Goal: Transaction & Acquisition: Book appointment/travel/reservation

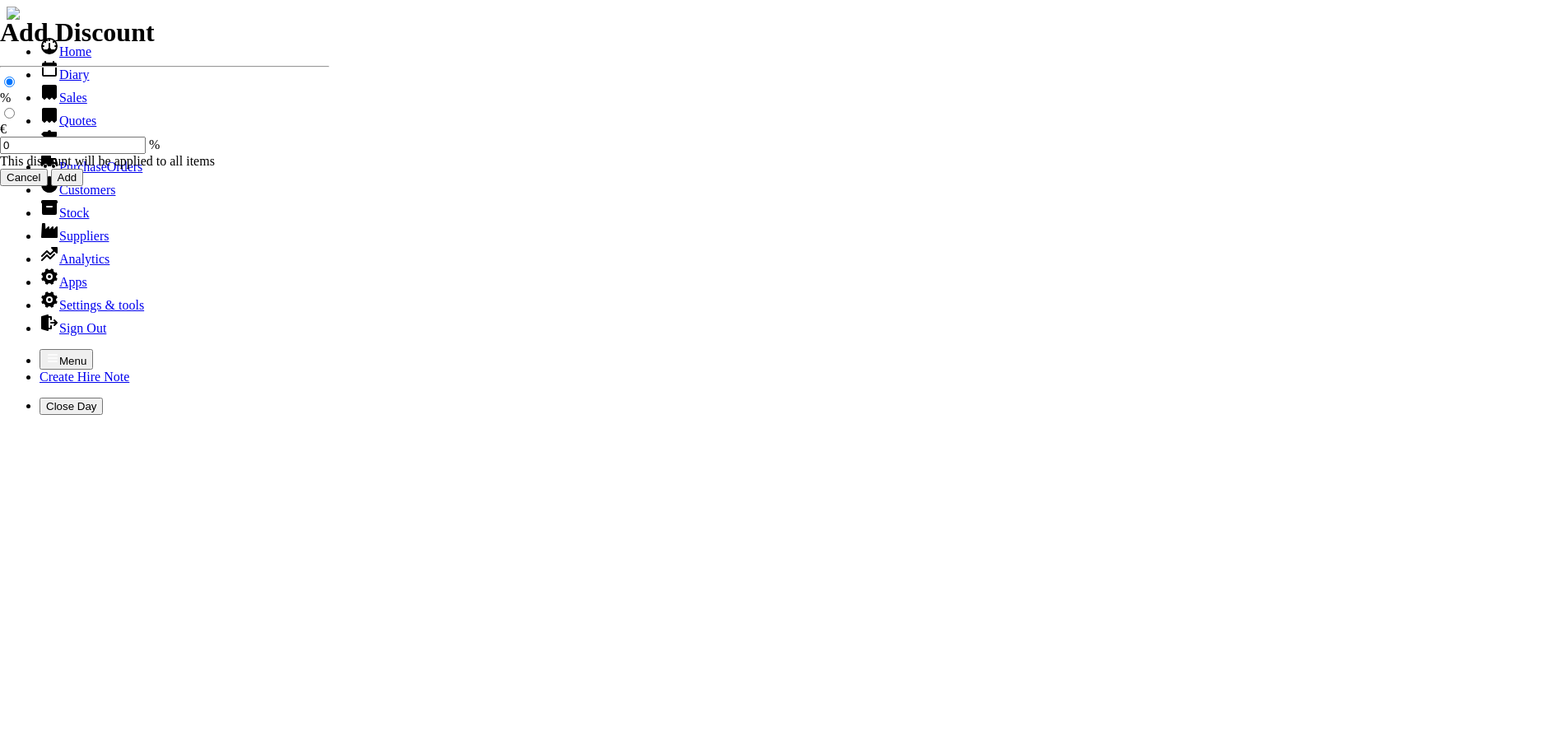
select select "HO"
click at [48, 354] on icon "button" at bounding box center [53, 358] width 10 height 8
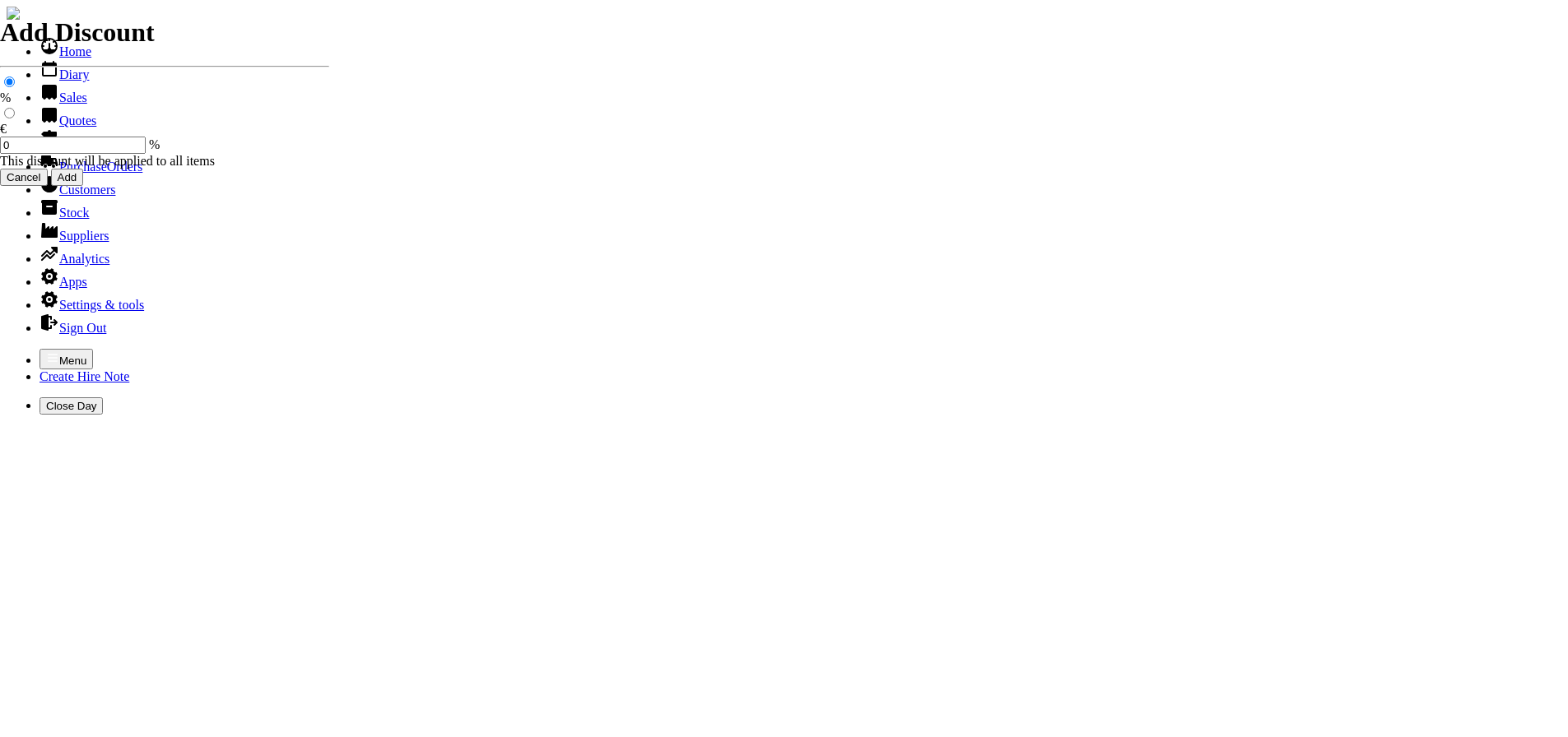
click at [49, 150] on link "Hire Notes" at bounding box center [78, 143] width 78 height 14
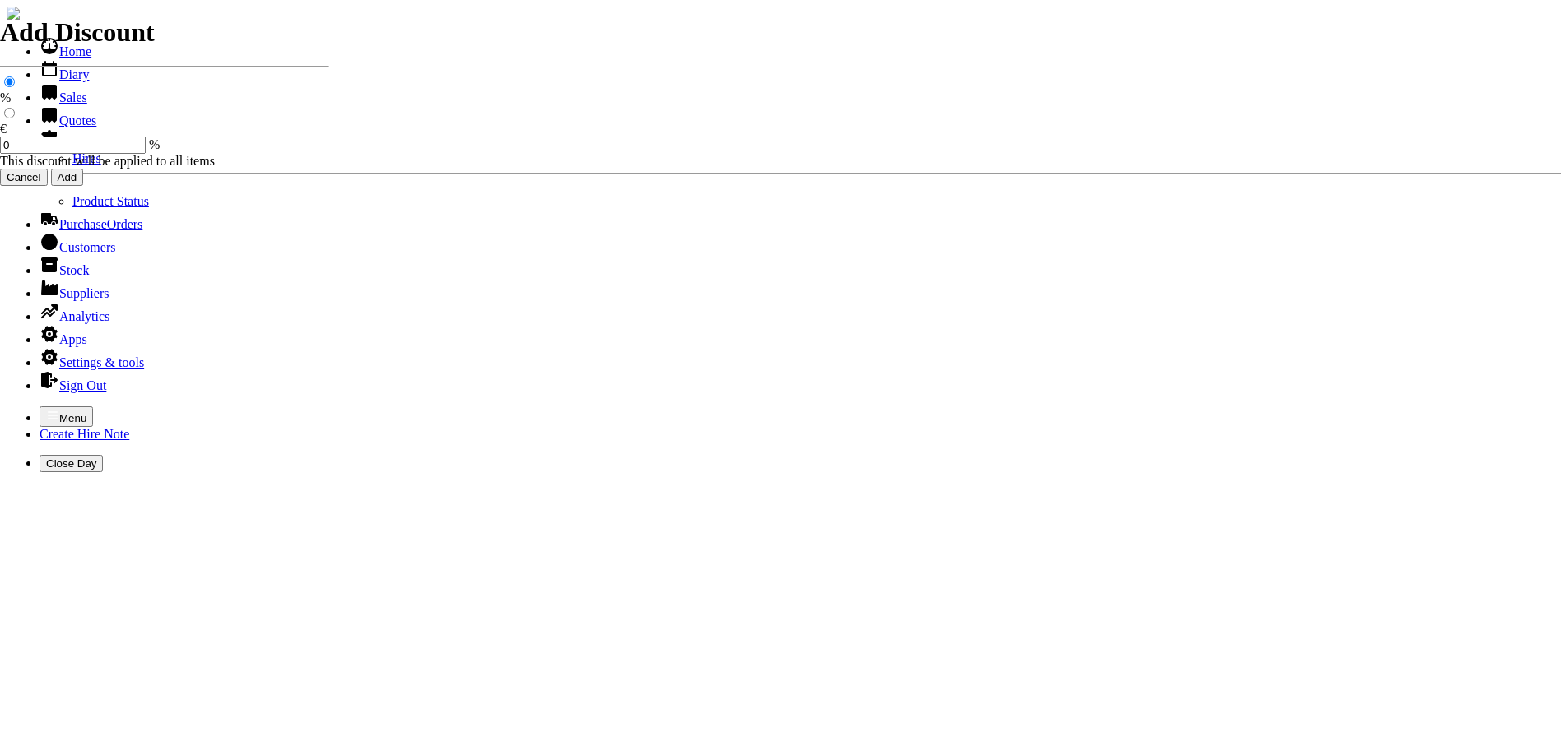
click at [73, 165] on link "Hires" at bounding box center [87, 158] width 29 height 14
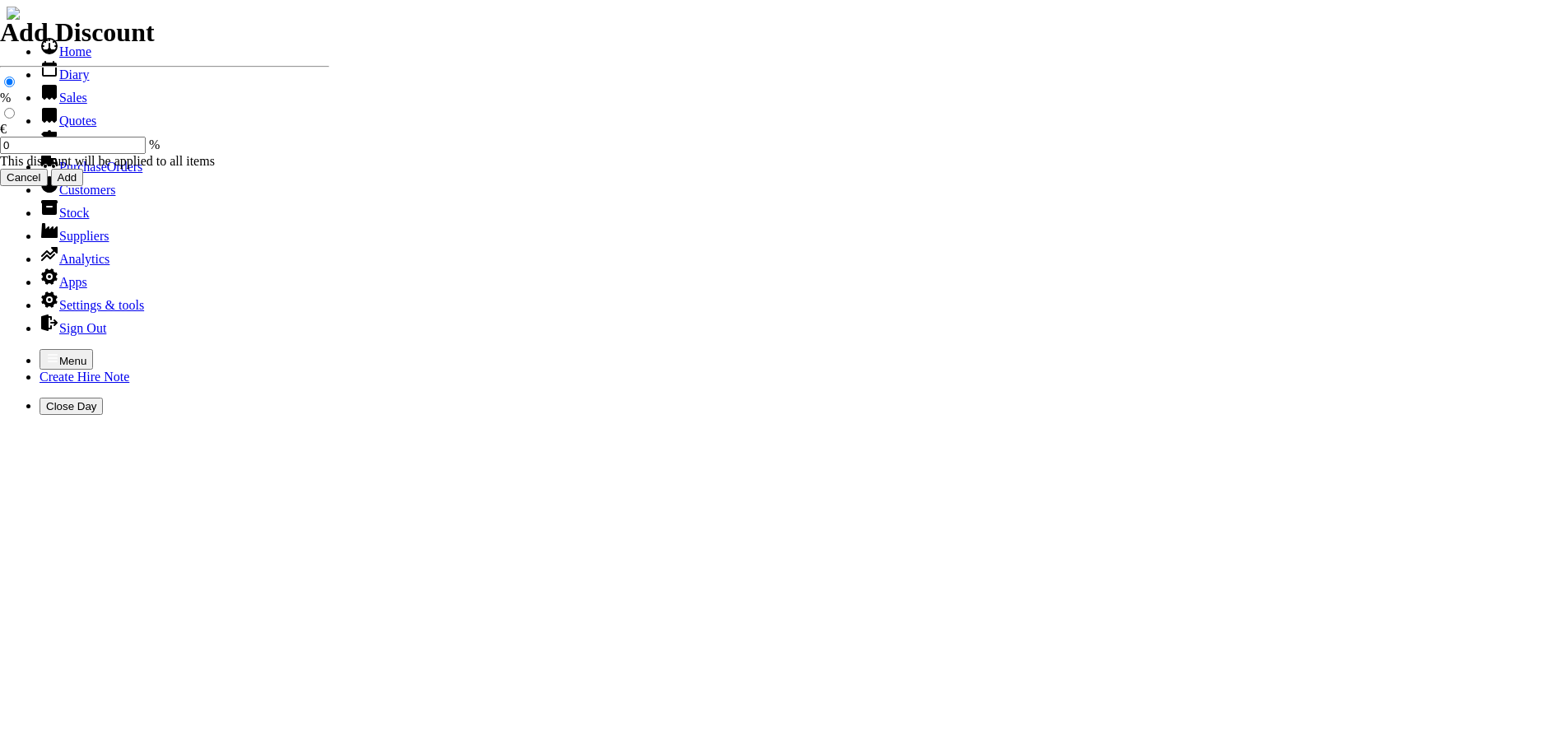
select select "HO"
click at [48, 354] on icon "button" at bounding box center [53, 358] width 10 height 8
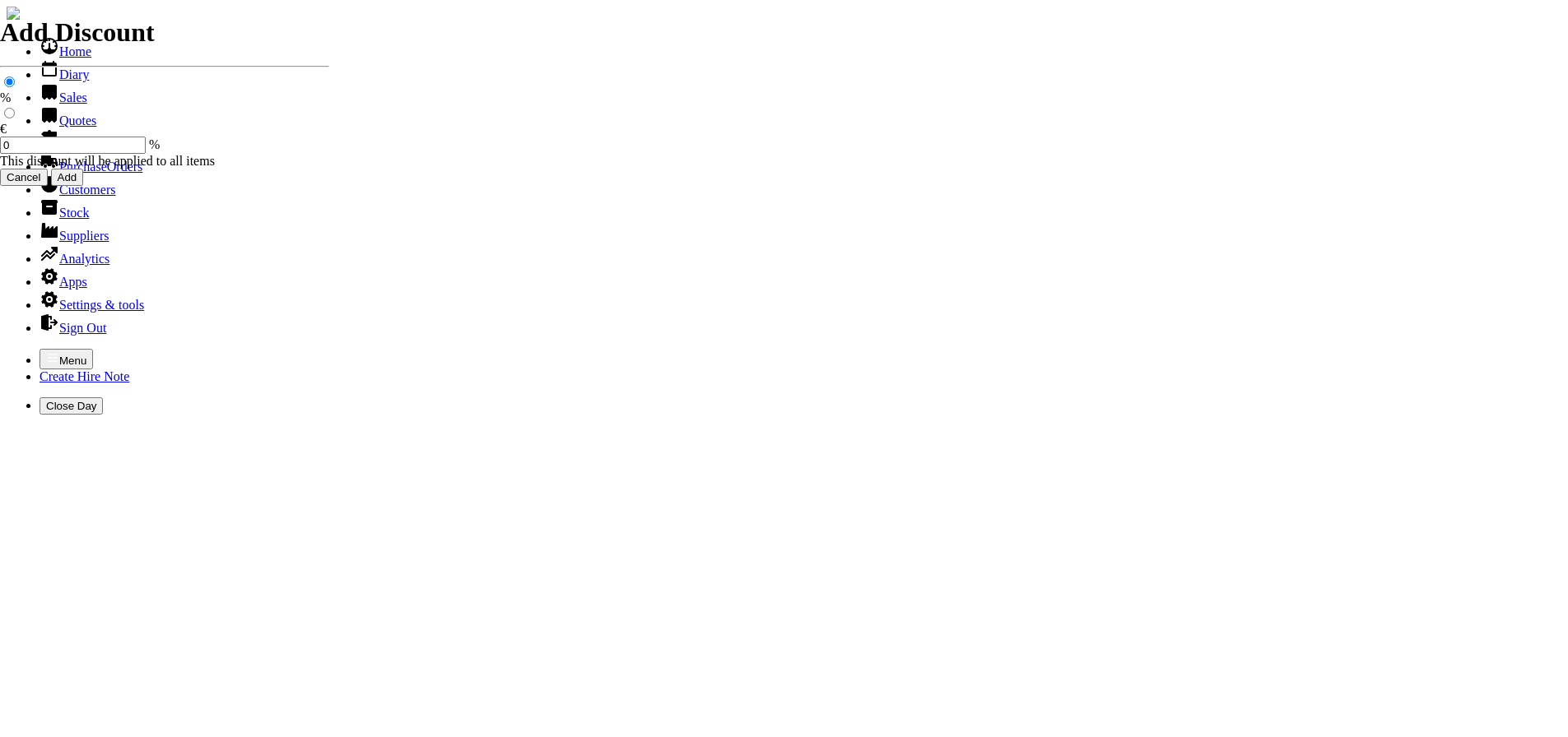
click at [90, 150] on link "Hire Notes" at bounding box center [78, 143] width 78 height 14
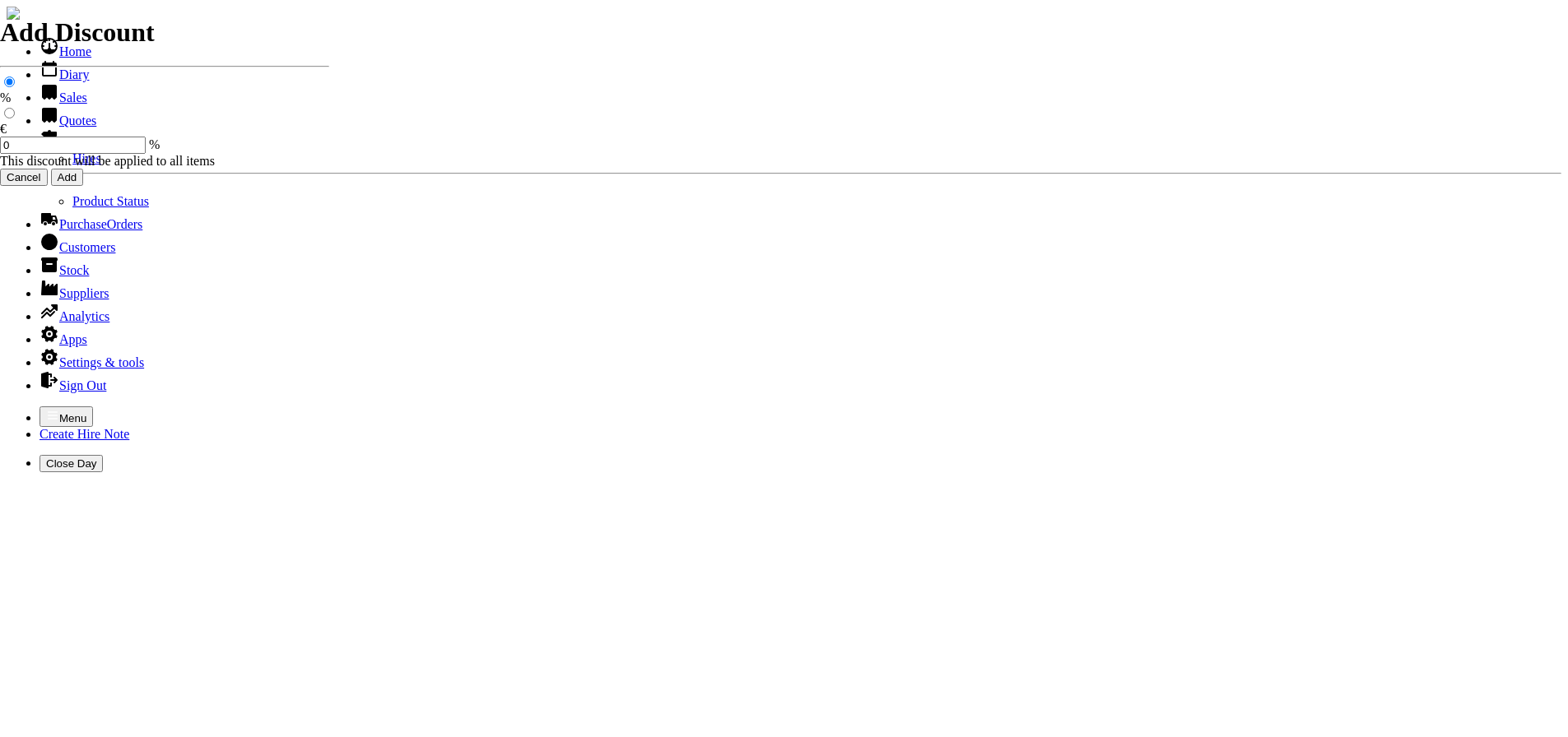
click at [73, 165] on link "Hires" at bounding box center [87, 158] width 29 height 14
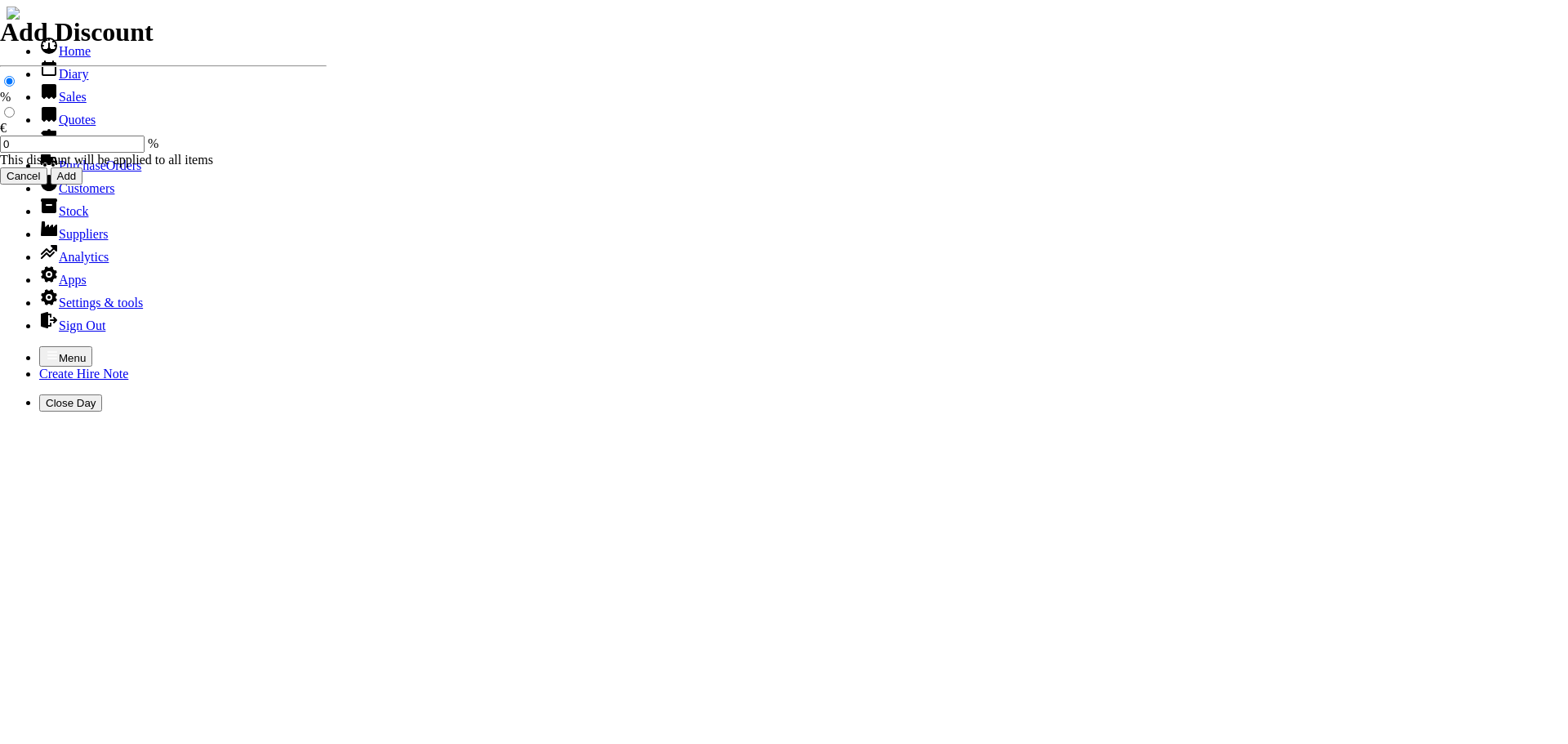
type input "cmd"
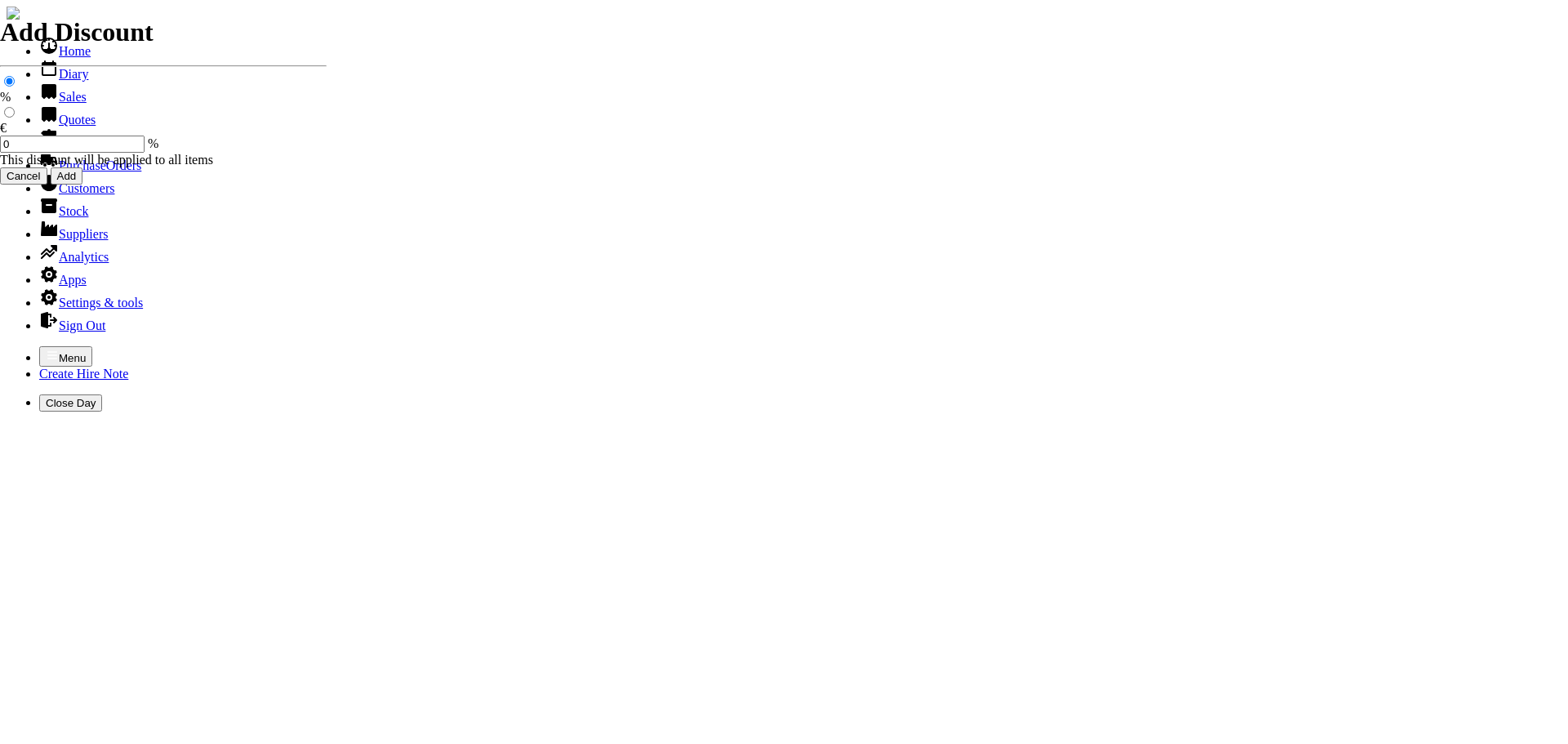
type input "B"
type input "HIRE OF GOODS"
type input "H"
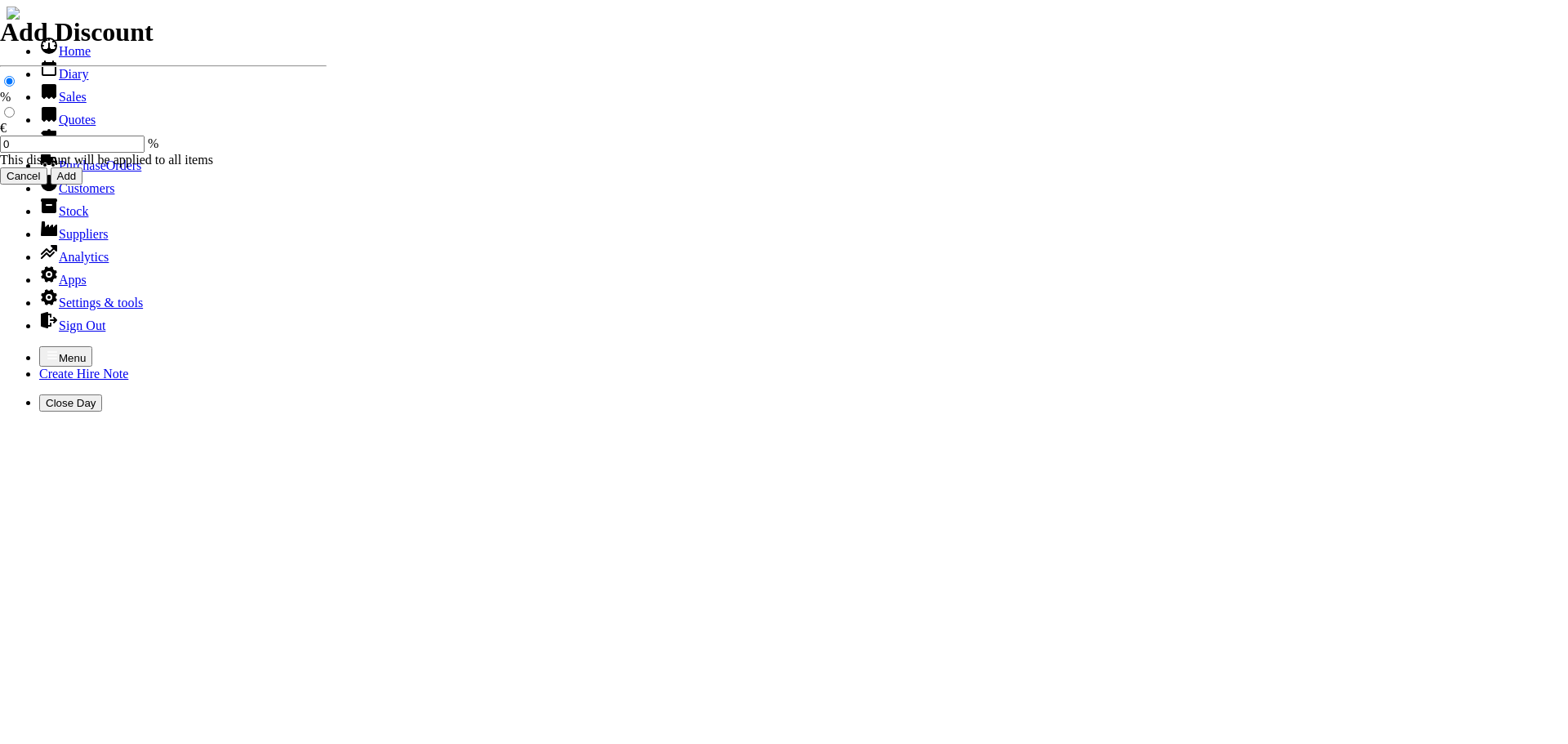
type input "110V ELECTRIC MIXER ( BELLE ) C/W STAND"
type input "25.00"
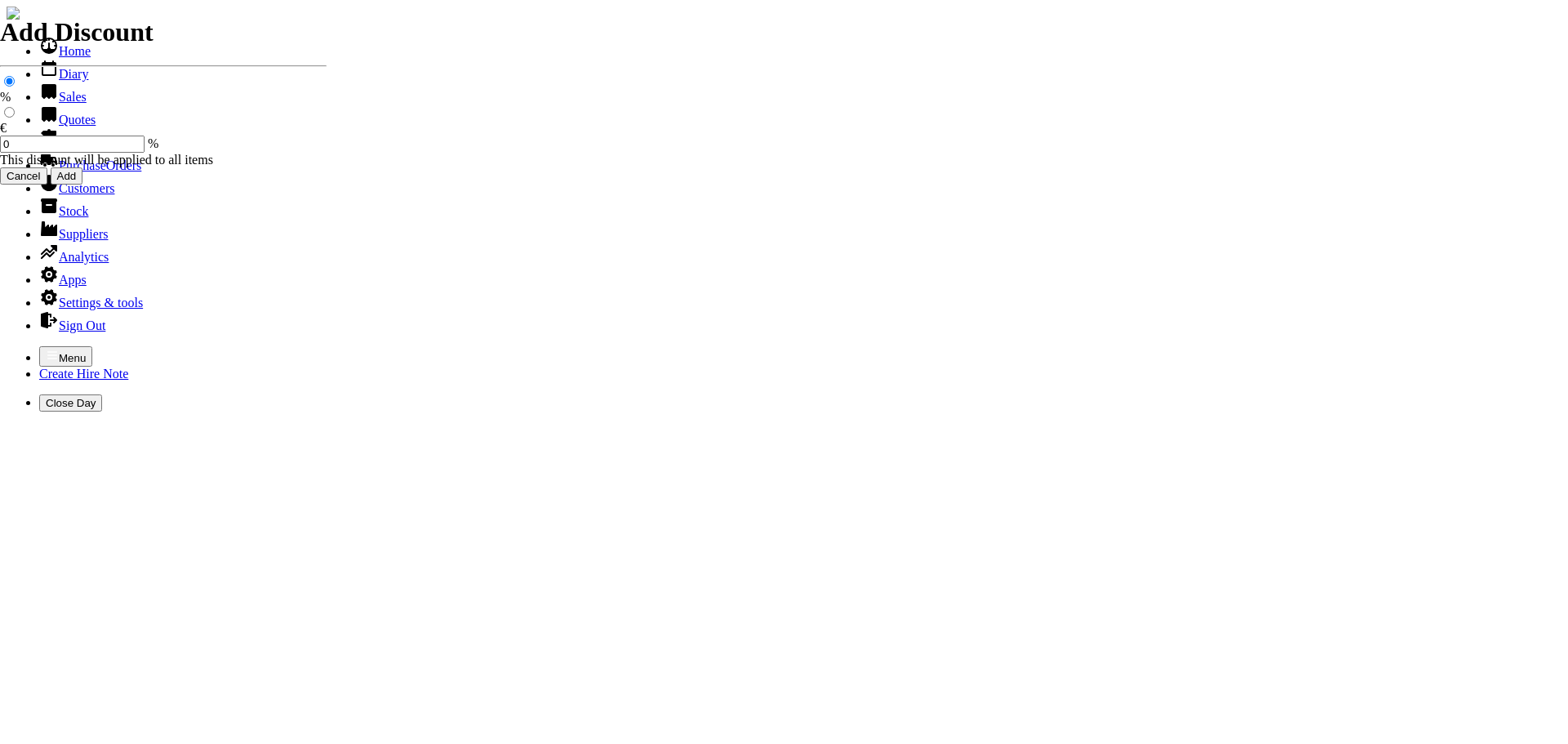
type input "[DATE]"
type input "440000736"
type input "[EMAIL_ADDRESS][DOMAIN_NAME]"
type input "[PERSON_NAME]"
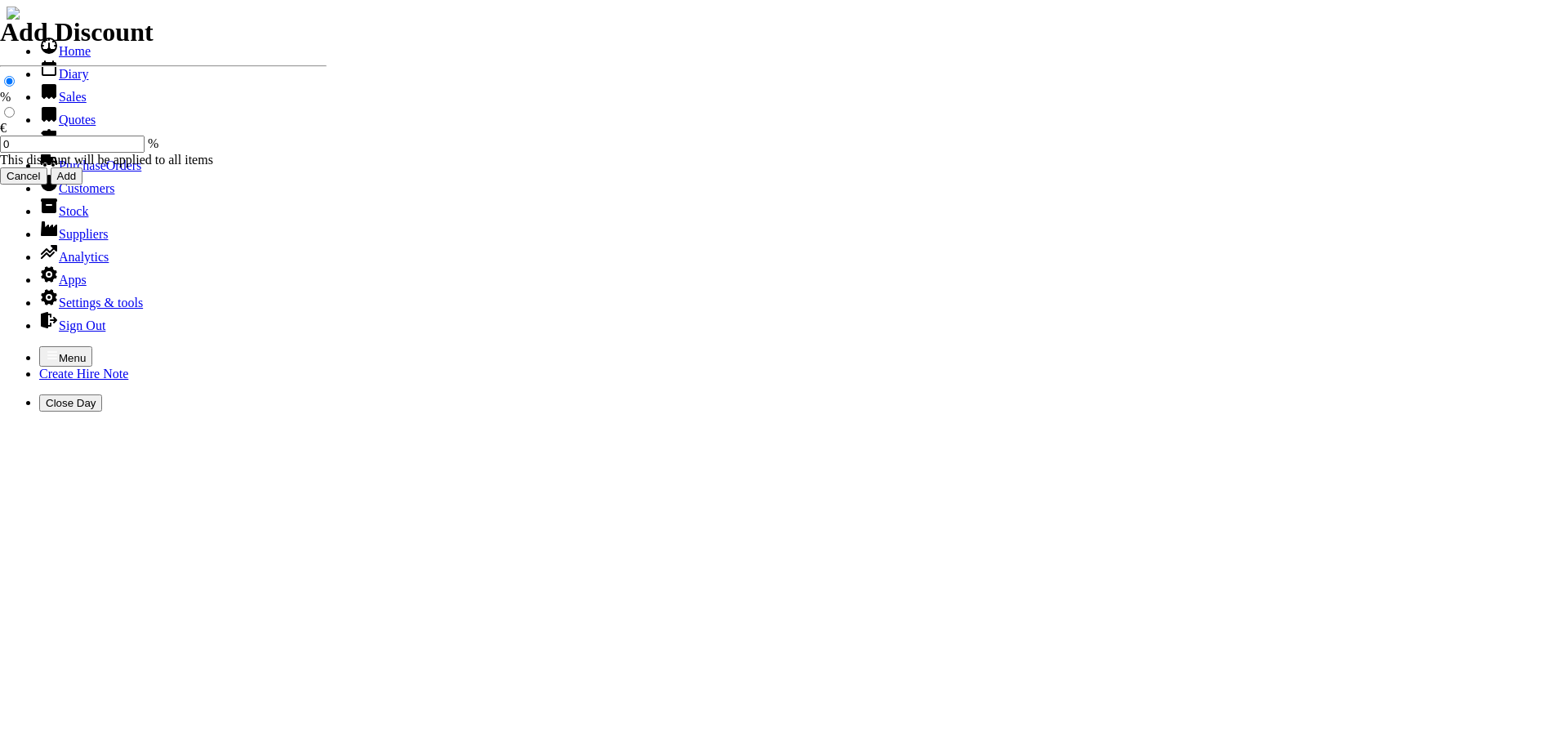
select select "HO"
click at [46, 349] on icon "button" at bounding box center [52, 355] width 13 height 13
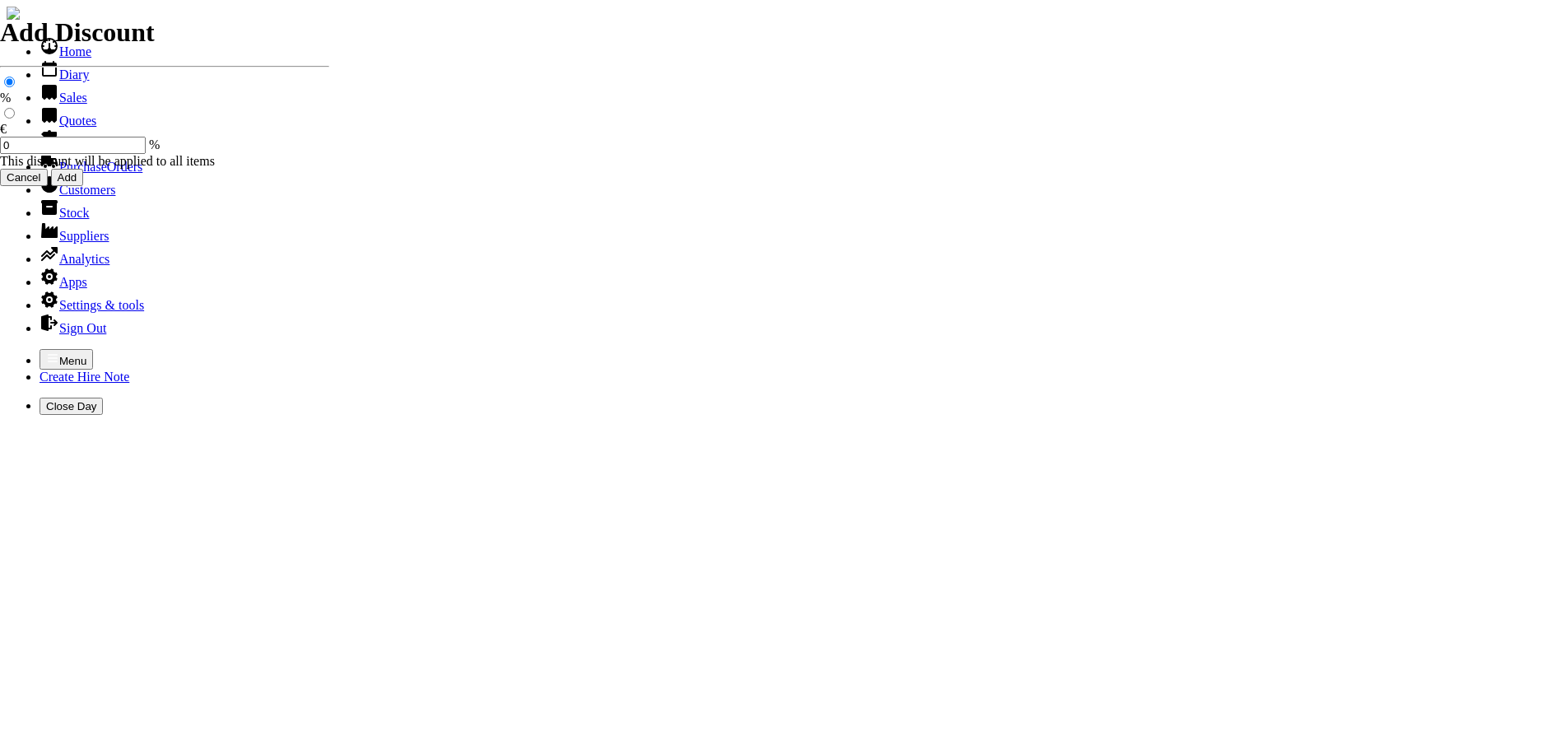
select select "HO"
